Goal: Information Seeking & Learning: Compare options

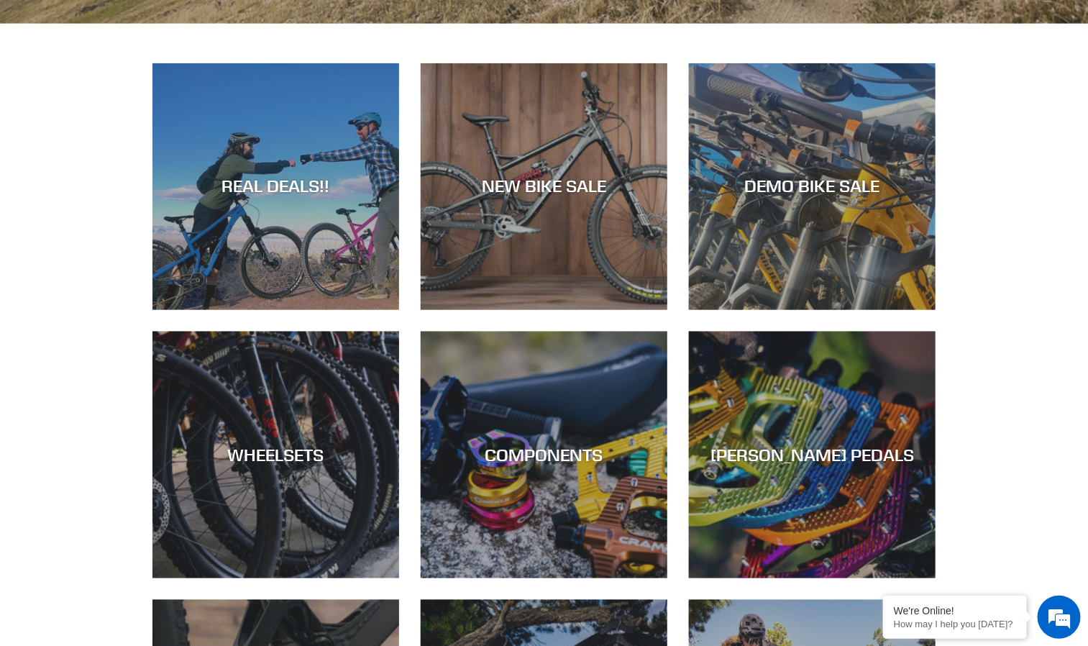
scroll to position [647, 0]
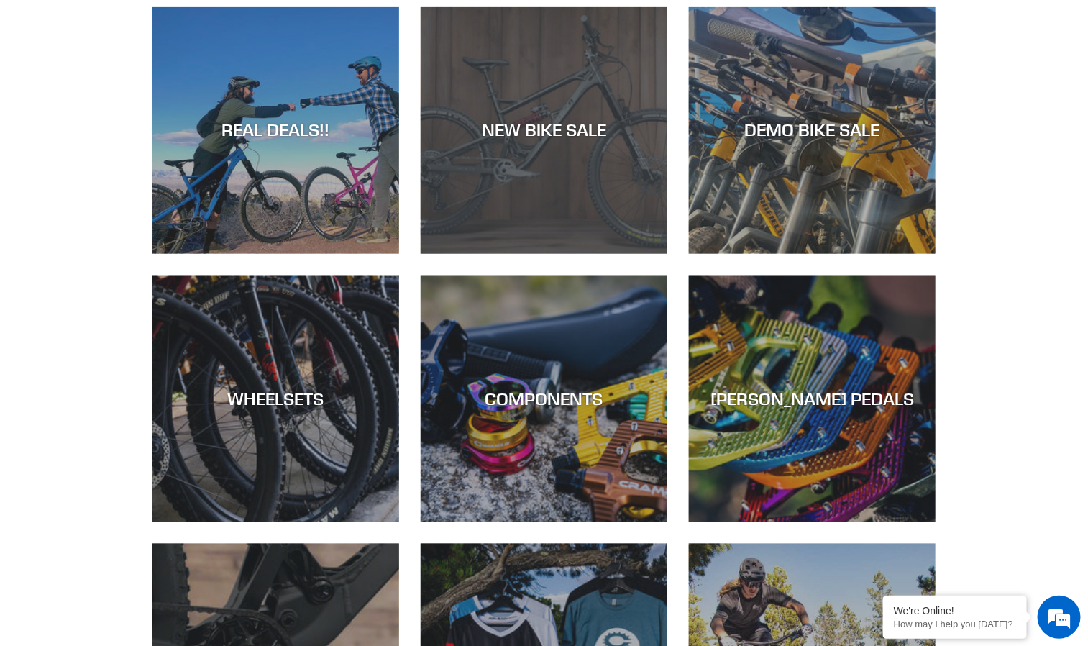
click at [592, 254] on div "NEW BIKE SALE" at bounding box center [544, 254] width 247 height 0
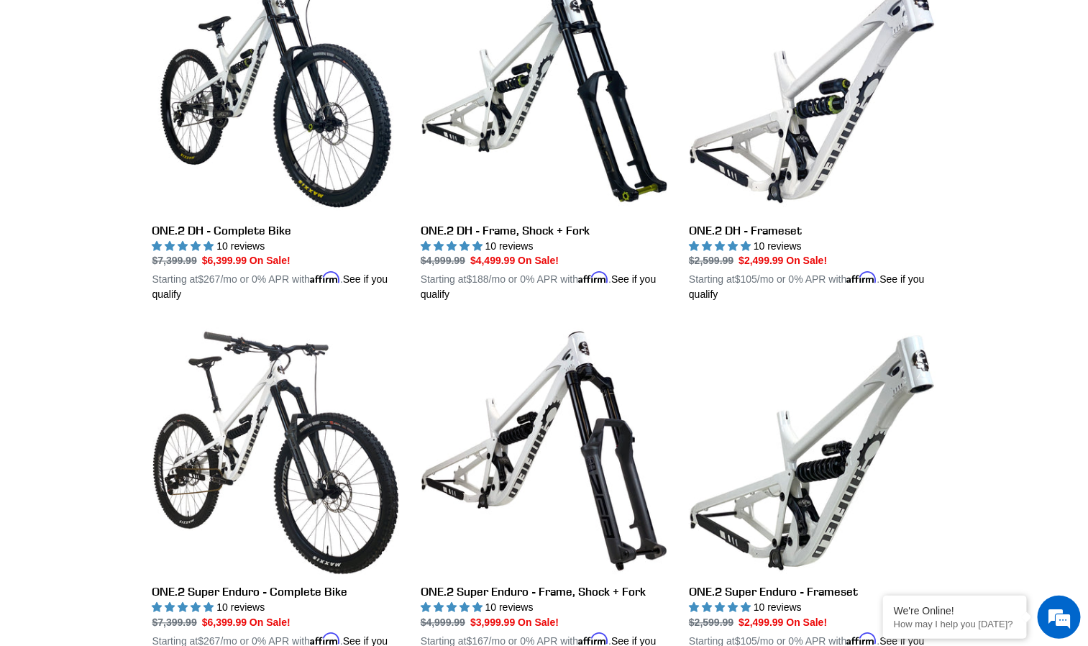
scroll to position [863, 0]
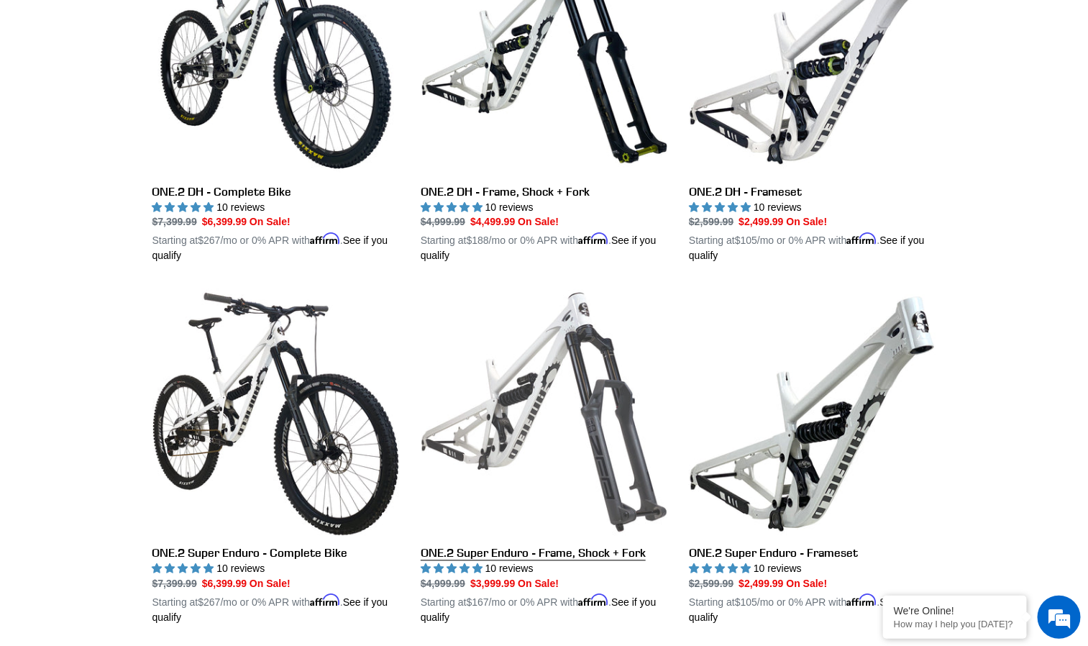
click at [523, 399] on link "ONE.2 Super Enduro - Frame, Shock + Fork" at bounding box center [544, 457] width 247 height 337
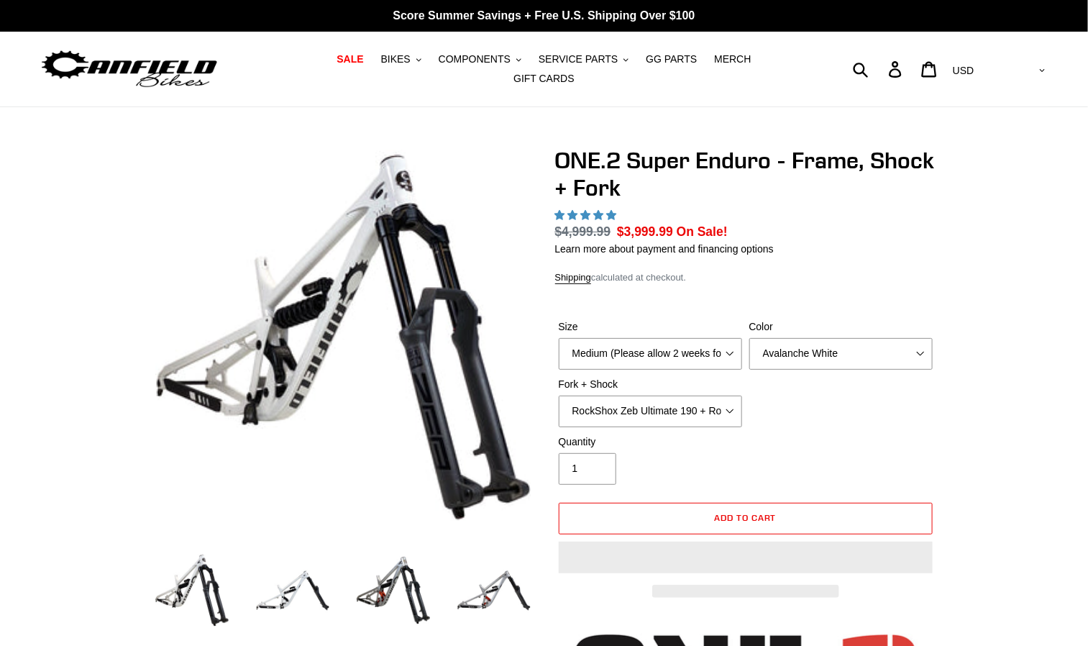
select select "highest-rating"
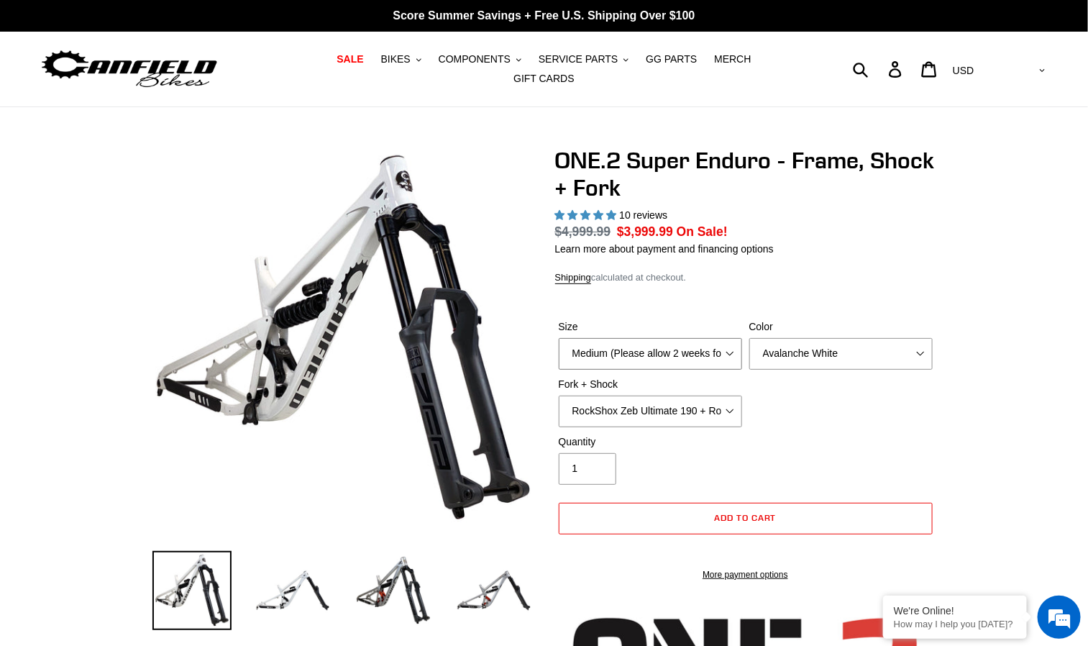
click at [649, 348] on select "Medium (Please allow 2 weeks for delivery) Large (Sold Out)" at bounding box center [650, 354] width 183 height 32
select select "Large (Sold Out)"
click at [559, 338] on select "Medium (Please allow 2 weeks for delivery) Large (Sold Out)" at bounding box center [650, 354] width 183 height 32
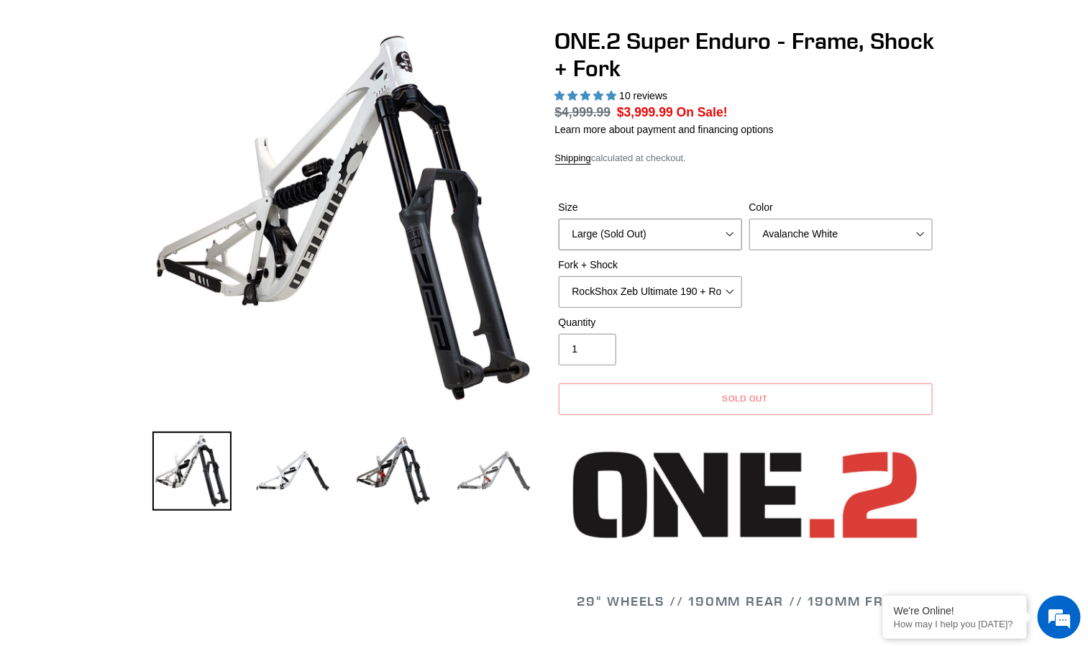
scroll to position [108, 0]
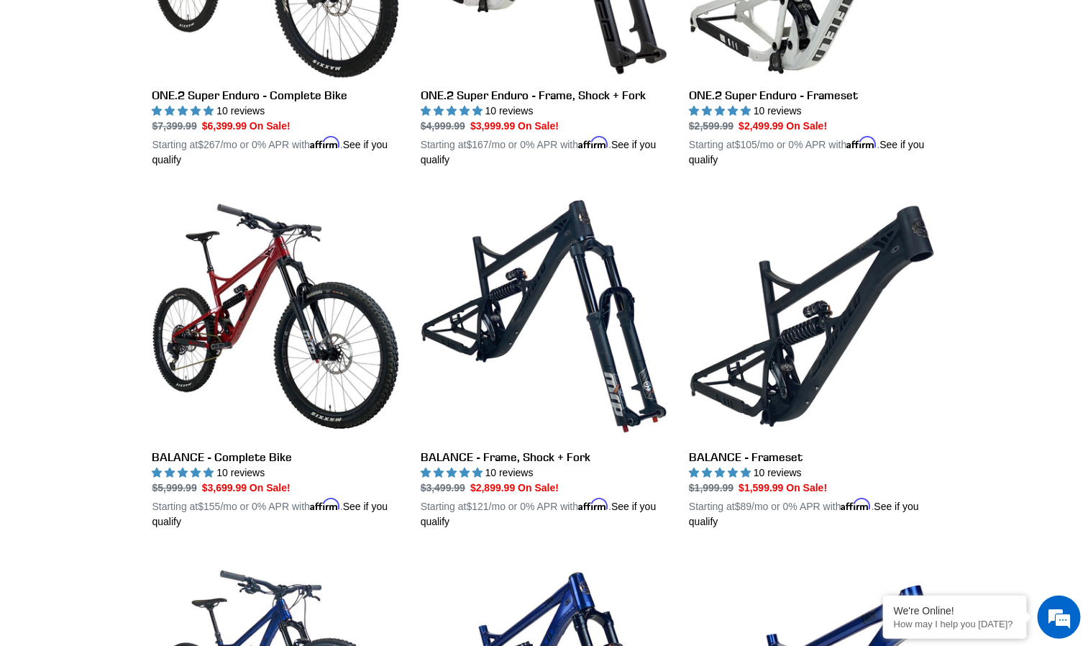
scroll to position [1327, 0]
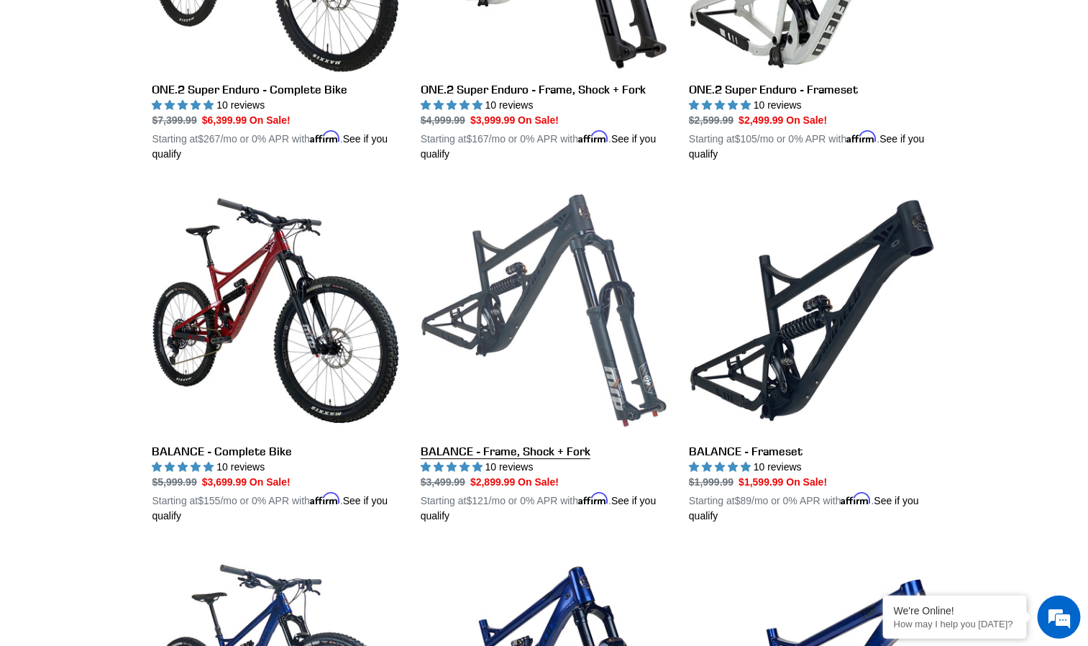
click at [555, 277] on link "BALANCE - Frame, Shock + Fork" at bounding box center [544, 355] width 247 height 337
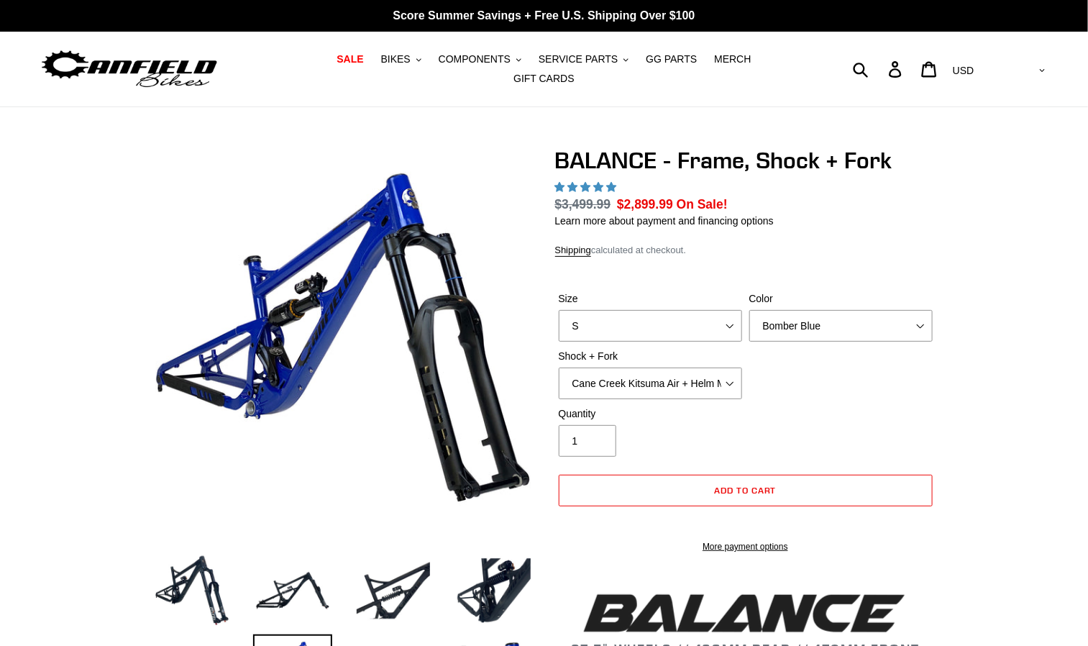
select select "highest-rating"
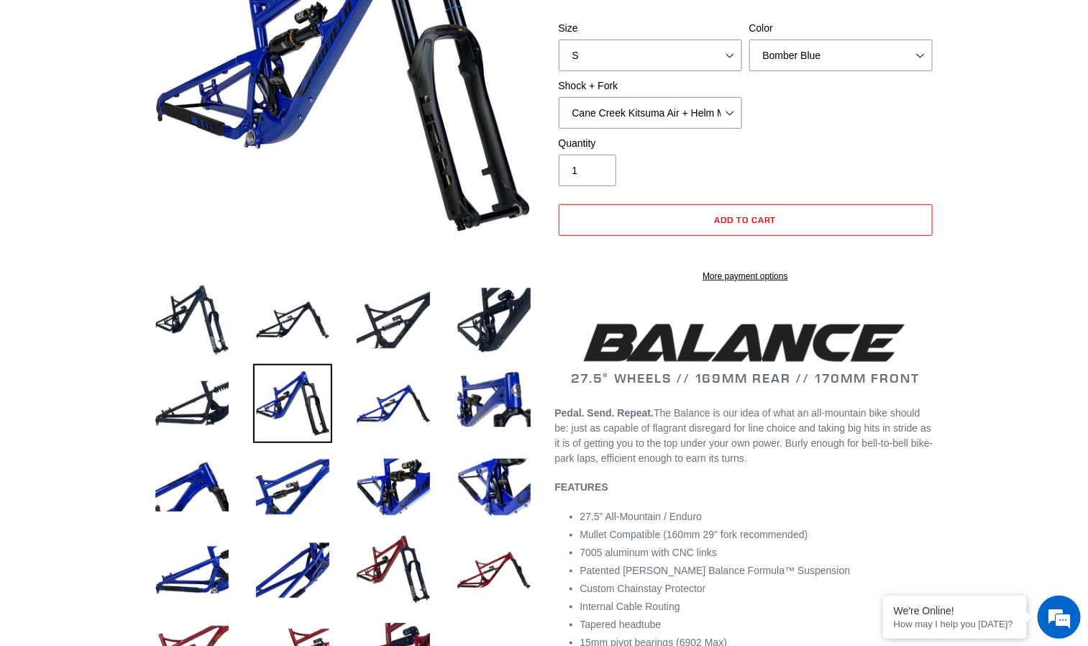
scroll to position [324, 0]
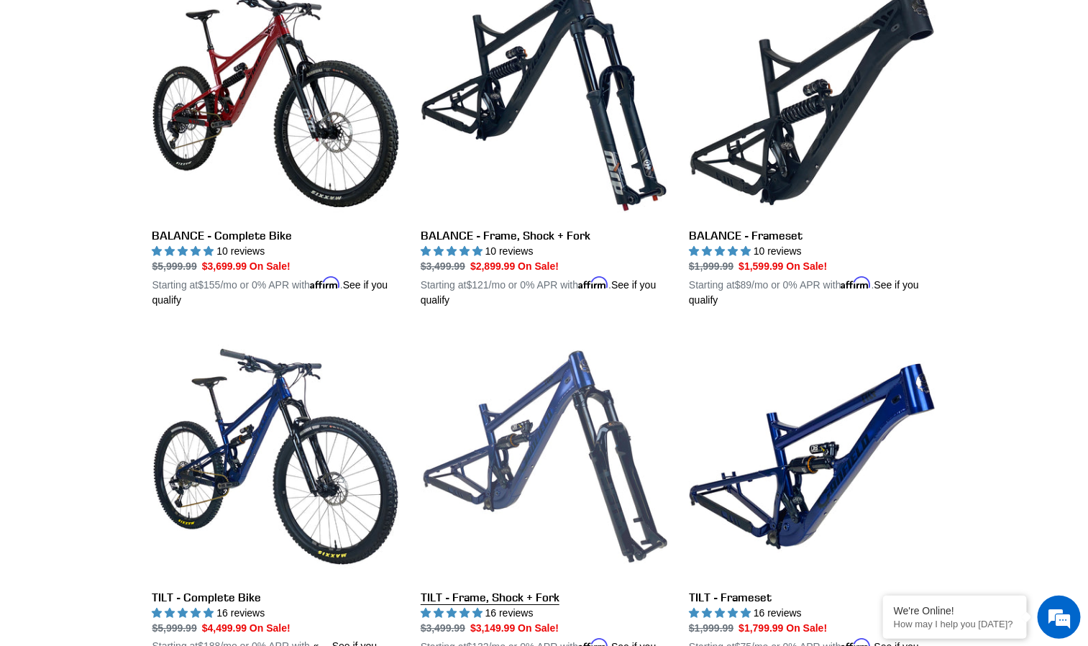
scroll to position [1642, 0]
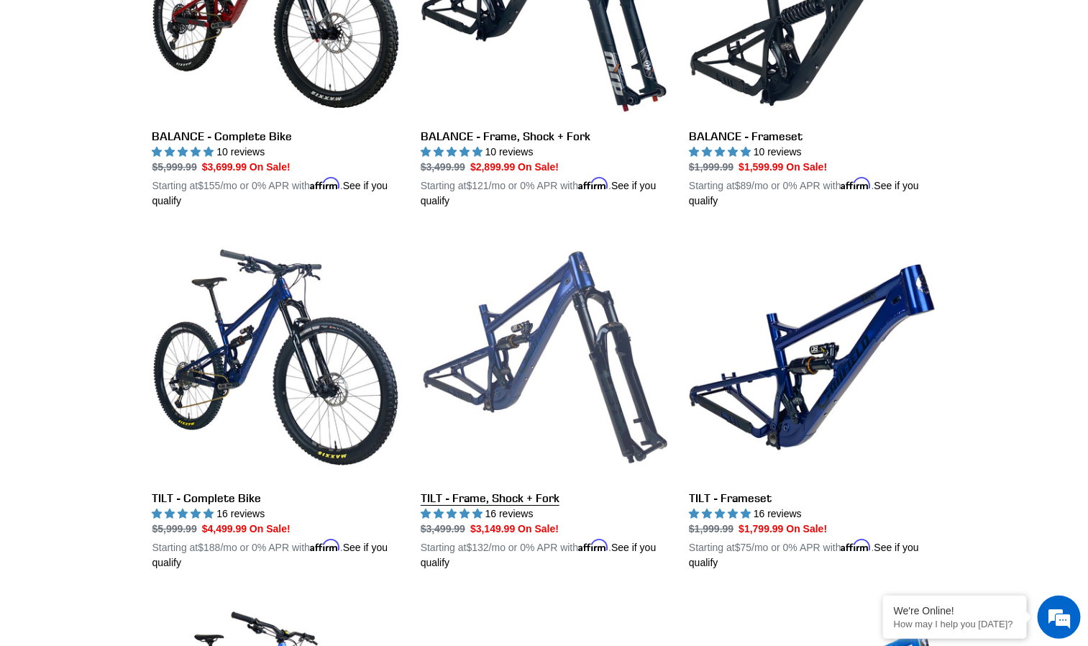
click at [485, 296] on link "TILT - Frame, Shock + Fork" at bounding box center [544, 402] width 247 height 337
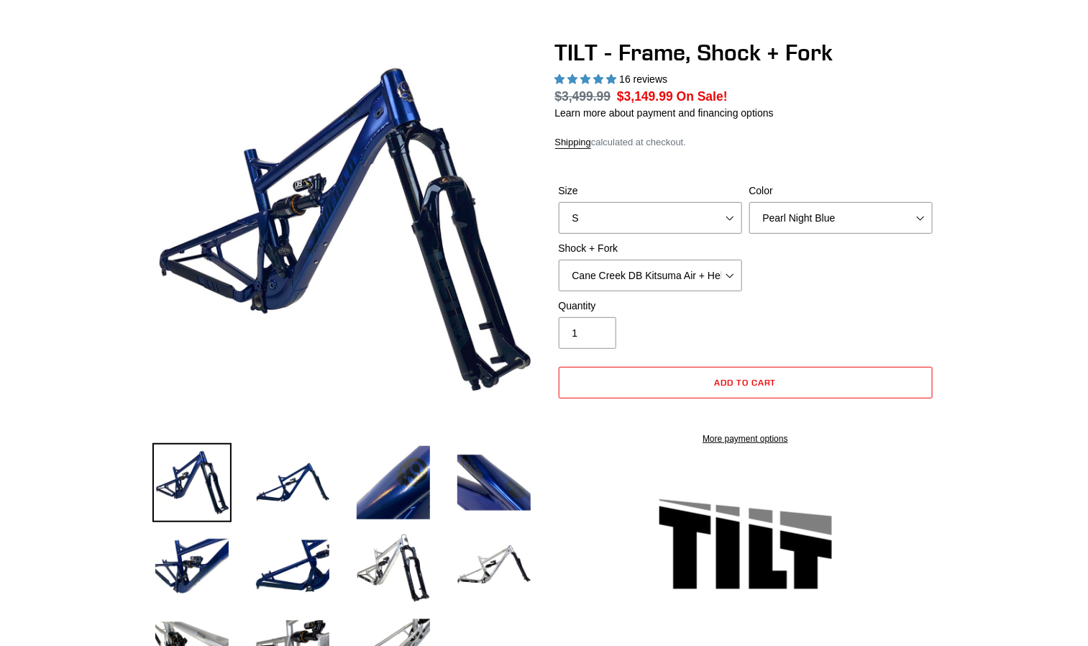
select select "highest-rating"
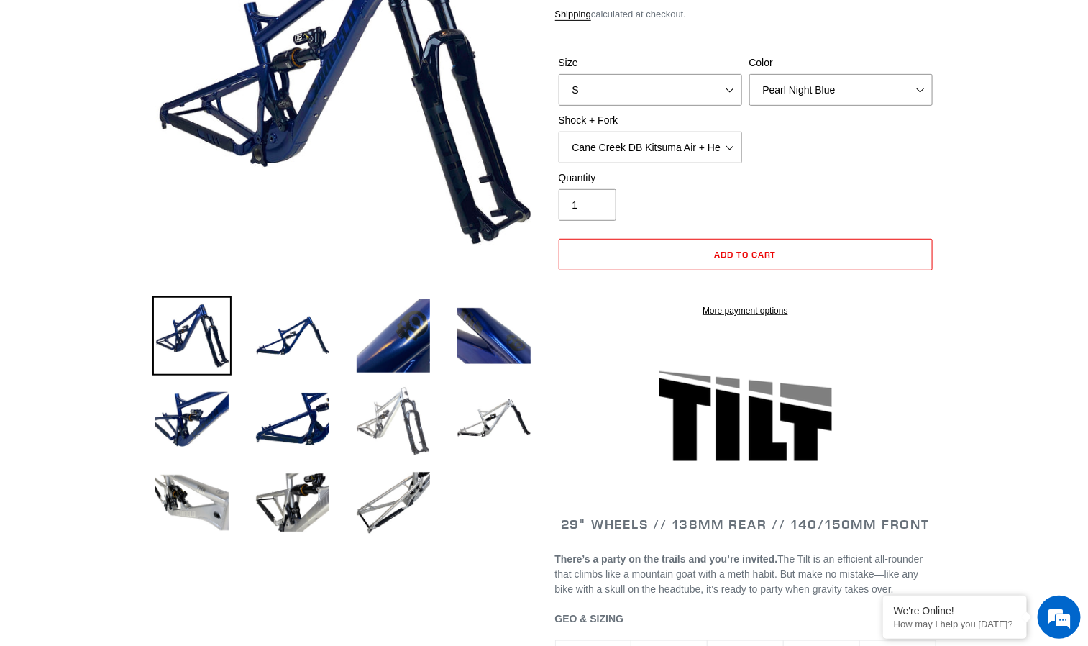
scroll to position [216, 0]
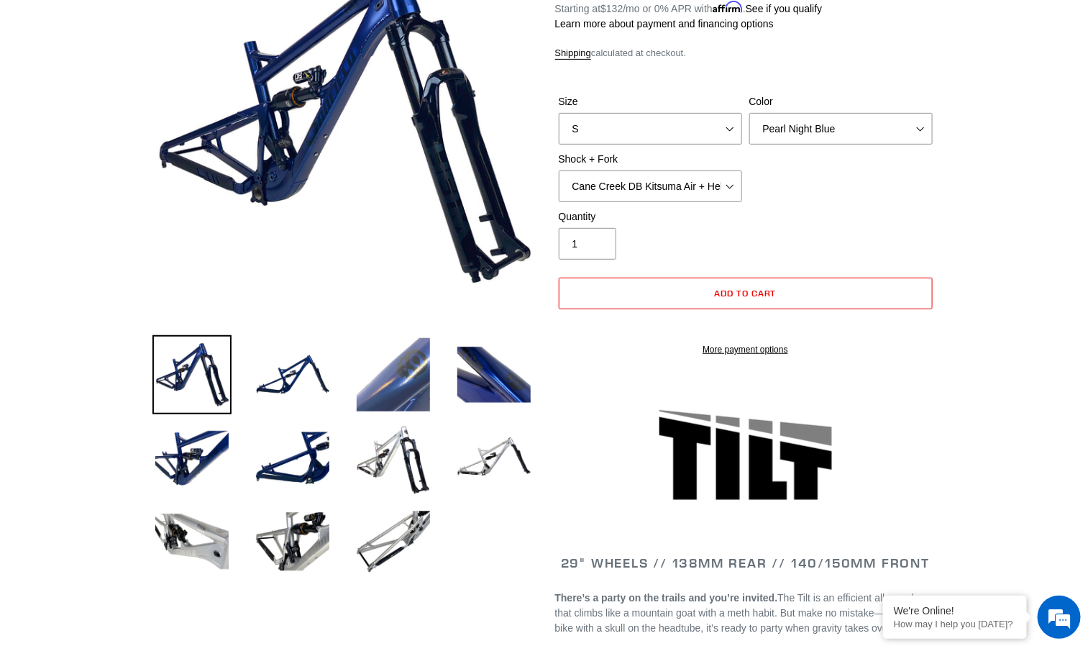
click at [393, 362] on img at bounding box center [393, 374] width 79 height 79
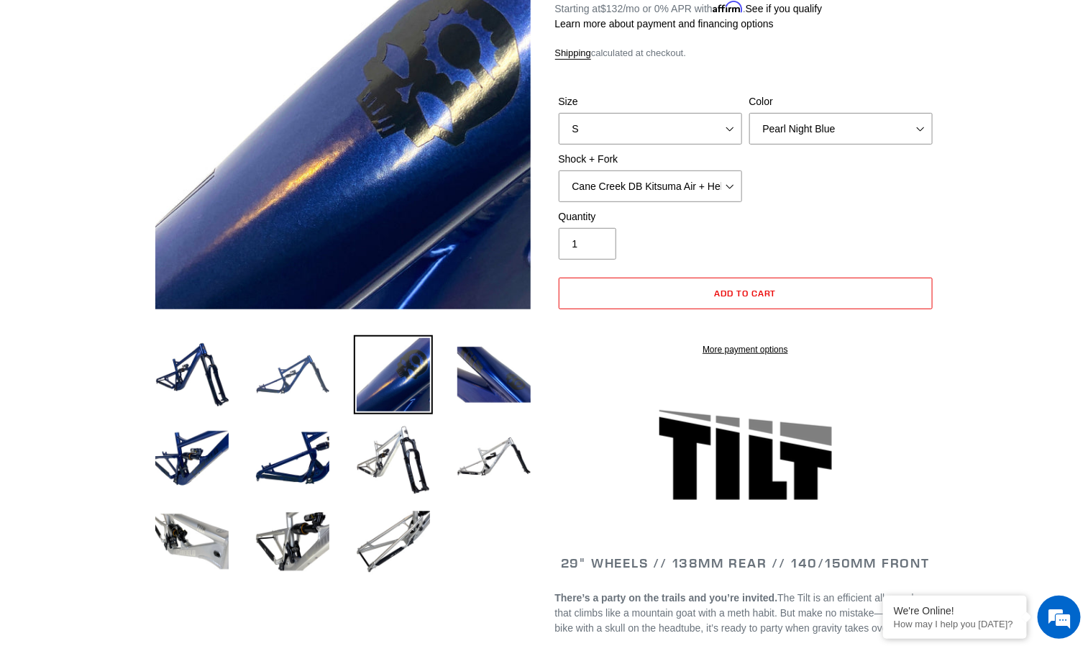
click at [257, 393] on img at bounding box center [292, 374] width 79 height 79
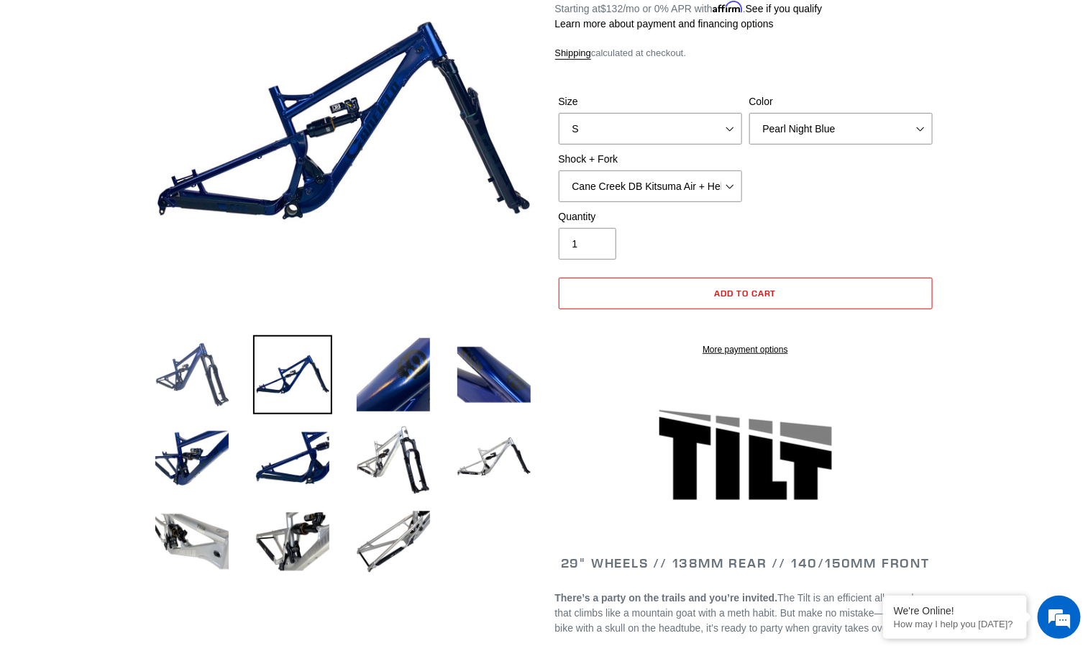
click at [198, 361] on img at bounding box center [191, 374] width 79 height 79
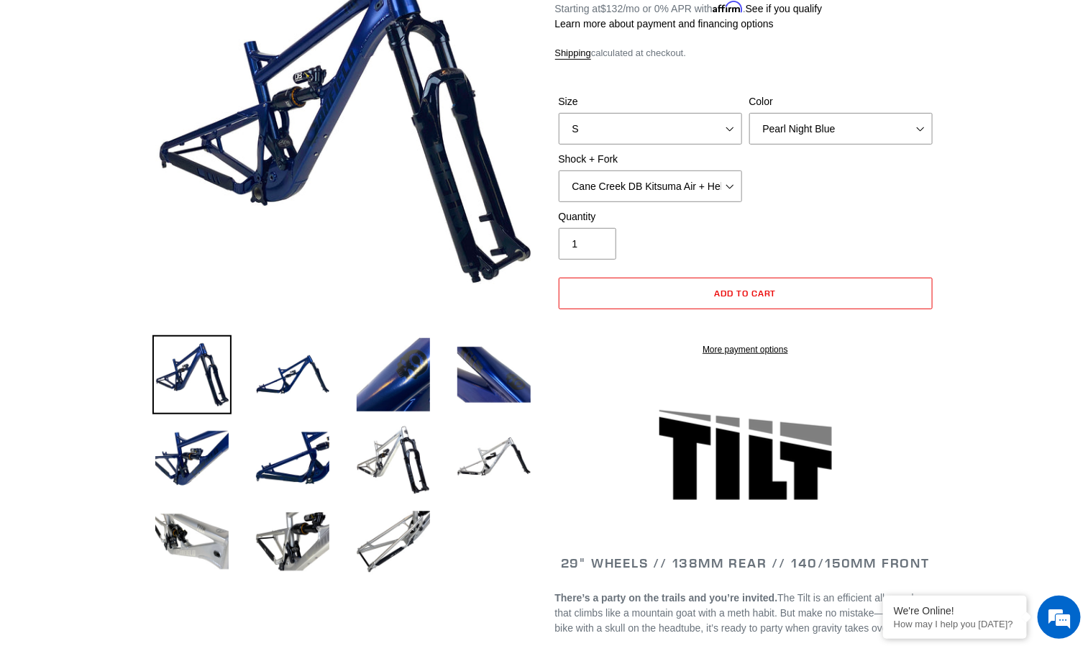
scroll to position [0, 0]
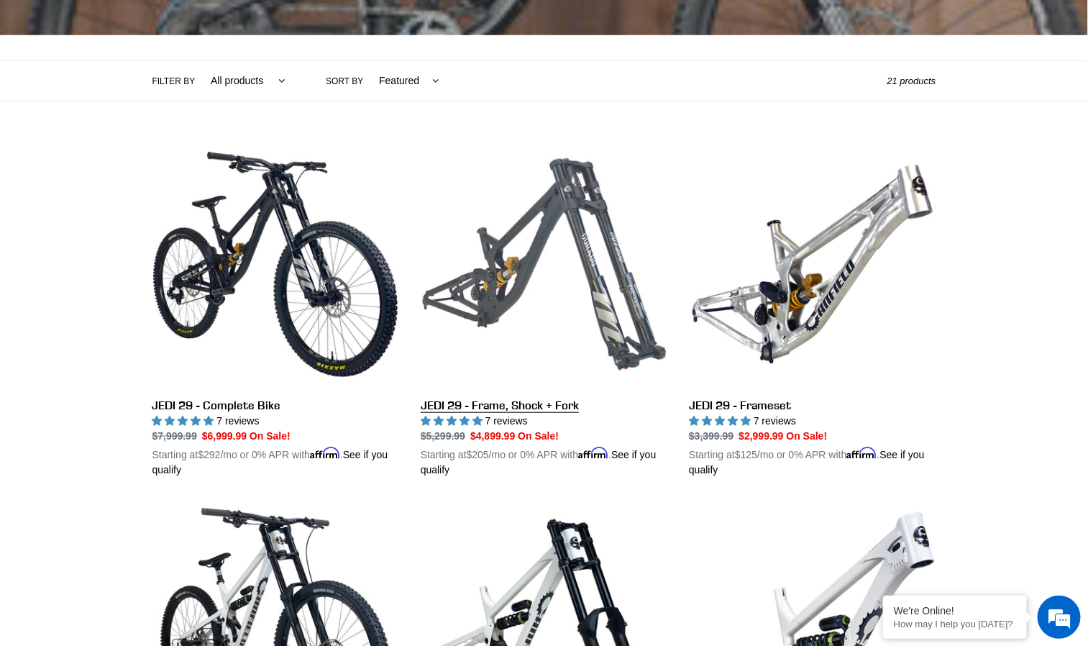
scroll to position [155, 0]
